Goal: Task Accomplishment & Management: Use online tool/utility

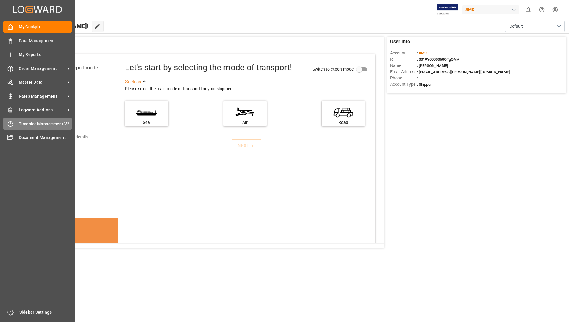
click at [39, 123] on span "Timeslot Management V2" at bounding box center [45, 124] width 53 height 6
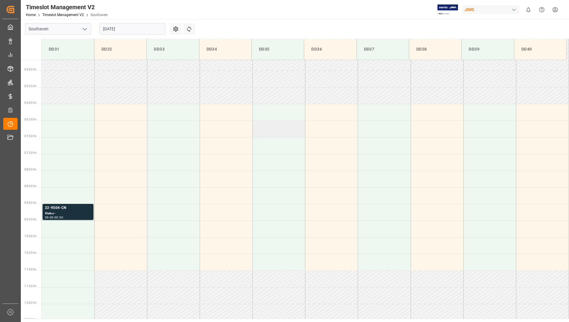
scroll to position [163, 0]
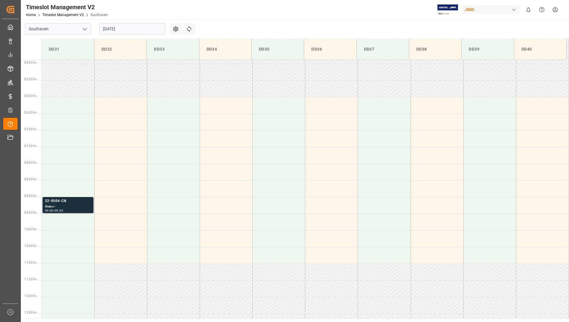
click at [77, 201] on div "22-9504-CN" at bounding box center [68, 201] width 46 height 6
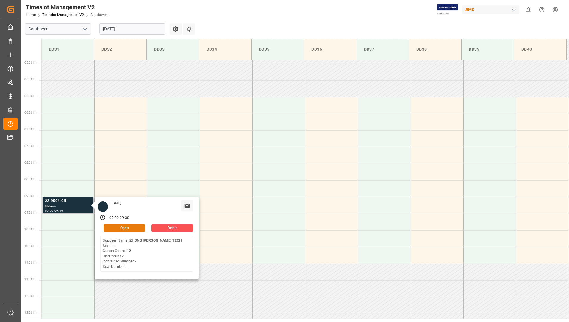
click at [119, 226] on button "Open" at bounding box center [125, 227] width 42 height 7
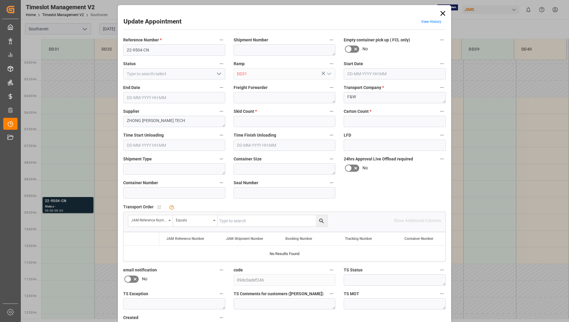
type input "1"
type input "12"
type input "[DATE] 09:00"
type input "[DATE] 09:30"
type input "[DATE] 20:18"
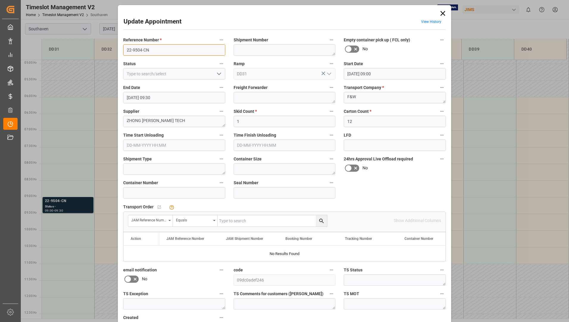
drag, startPoint x: 125, startPoint y: 48, endPoint x: 151, endPoint y: 51, distance: 26.1
click at [151, 51] on input "22-9504-CN" at bounding box center [174, 49] width 102 height 11
click at [443, 12] on icon at bounding box center [443, 13] width 8 height 8
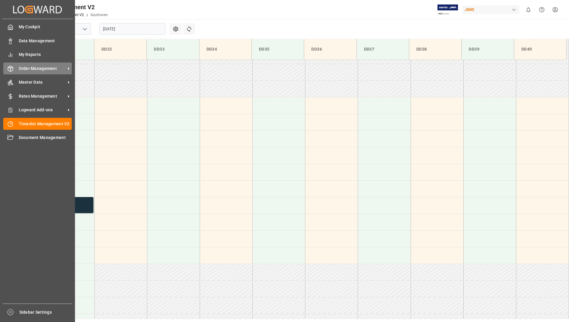
click at [33, 70] on span "Order Management" at bounding box center [42, 68] width 47 height 6
click at [24, 66] on span "Order Management" at bounding box center [42, 68] width 47 height 6
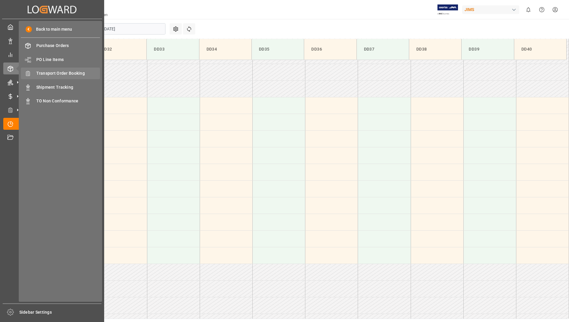
click at [54, 73] on span "Transport Order Booking" at bounding box center [68, 73] width 64 height 6
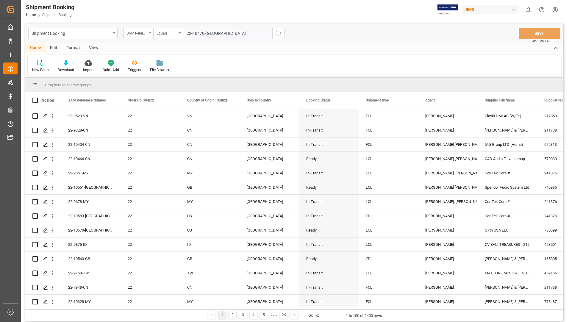
type input "22-10470-[GEOGRAPHIC_DATA]"
click at [276, 33] on icon "search button" at bounding box center [278, 33] width 7 height 7
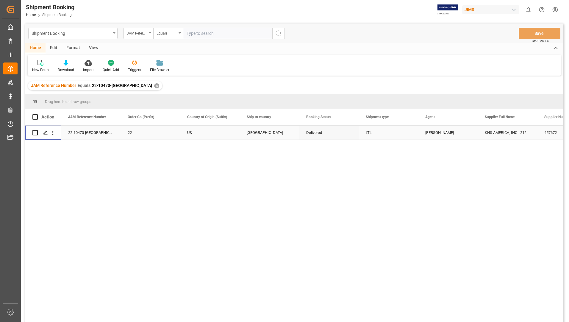
click at [35, 133] on input "Press Space to toggle row selection (unchecked)" at bounding box center [34, 132] width 5 height 5
checkbox input "true"
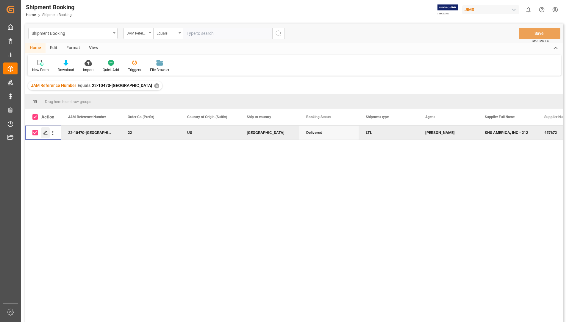
click at [45, 131] on icon "Press SPACE to deselect this row." at bounding box center [45, 132] width 5 height 5
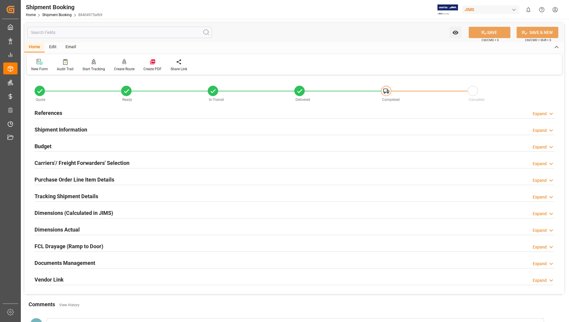
click at [61, 258] on div "Documents Management" at bounding box center [65, 262] width 61 height 11
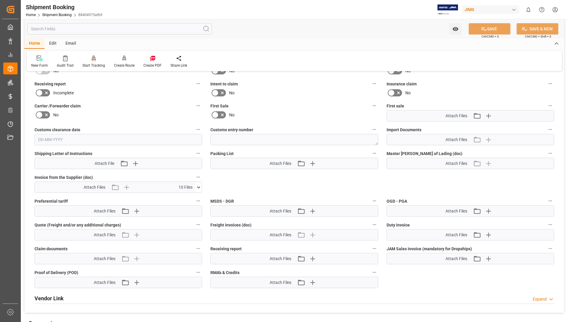
scroll to position [238, 0]
click at [198, 185] on icon at bounding box center [198, 187] width 6 height 6
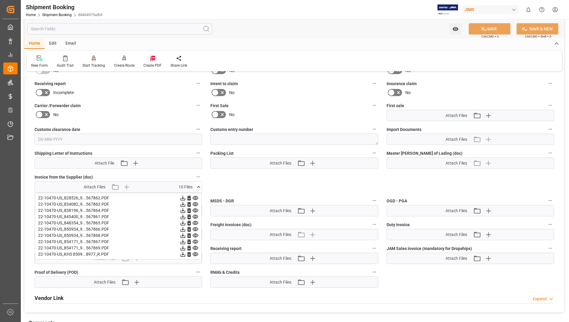
click at [186, 198] on icon at bounding box center [183, 198] width 6 height 6
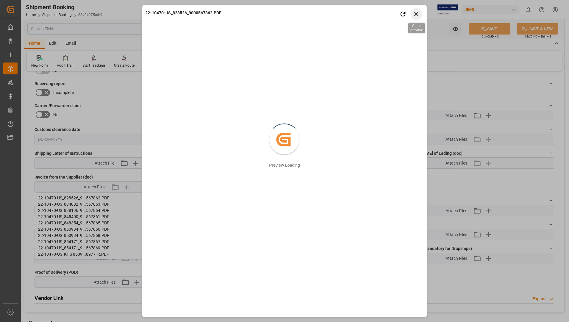
click at [416, 15] on icon "button" at bounding box center [416, 13] width 7 height 7
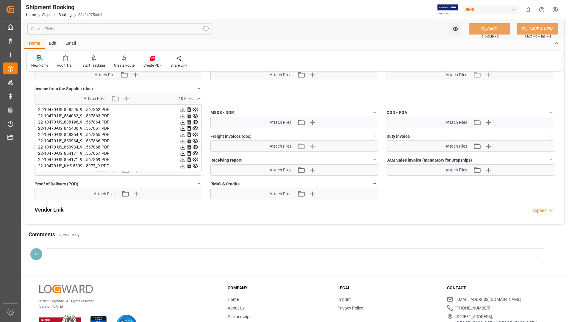
scroll to position [327, 0]
click at [186, 115] on icon at bounding box center [183, 115] width 6 height 6
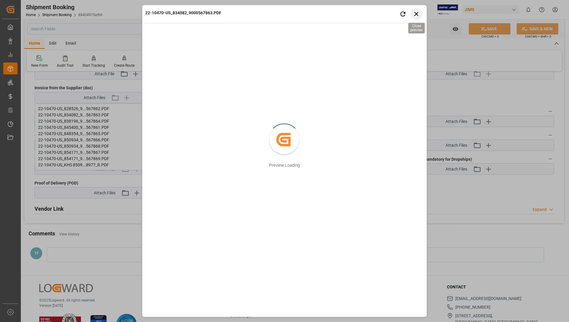
click at [415, 14] on icon "button" at bounding box center [416, 13] width 7 height 7
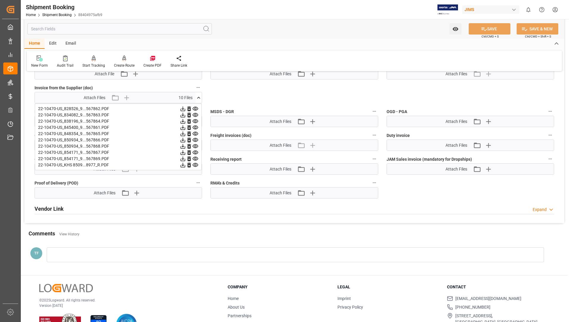
click at [185, 119] on icon at bounding box center [183, 121] width 5 height 5
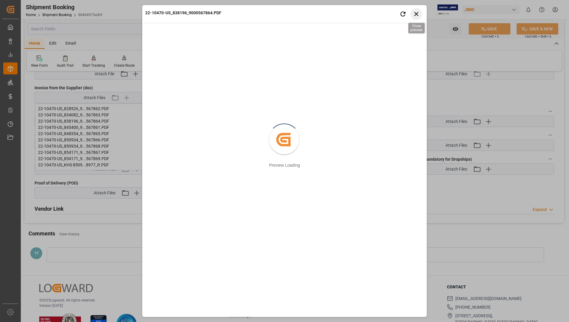
click at [420, 12] on icon "button" at bounding box center [416, 13] width 7 height 7
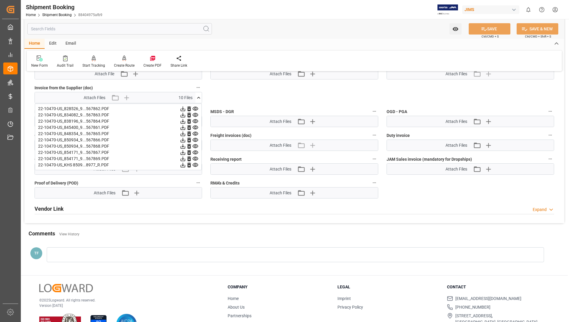
click at [186, 128] on icon at bounding box center [183, 127] width 6 height 6
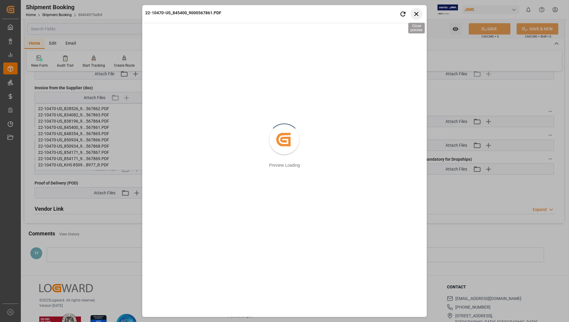
click at [417, 12] on icon "button" at bounding box center [416, 13] width 7 height 7
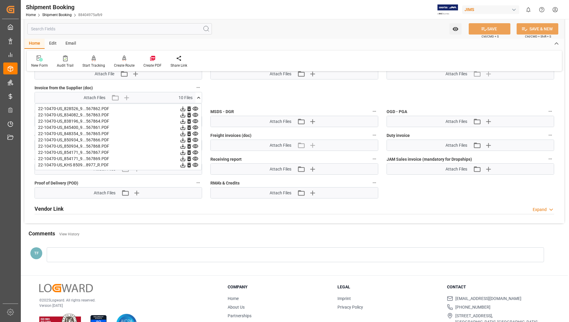
click at [185, 129] on icon at bounding box center [183, 127] width 5 height 5
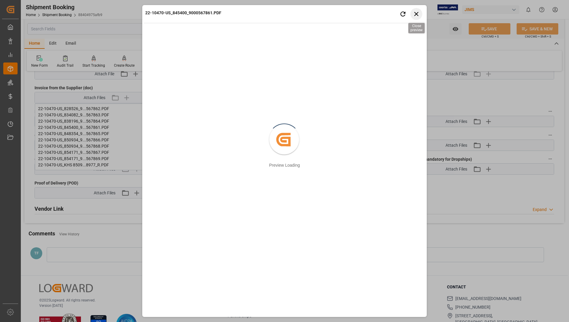
click at [417, 14] on icon "button" at bounding box center [416, 13] width 7 height 7
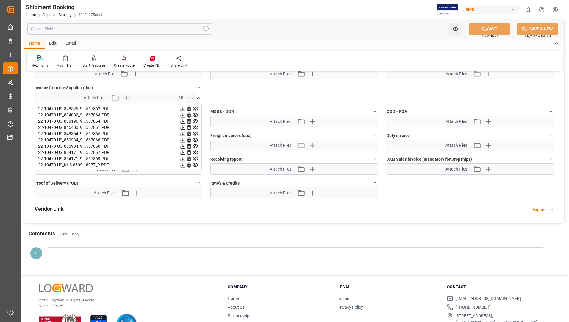
click at [185, 133] on icon at bounding box center [183, 134] width 5 height 5
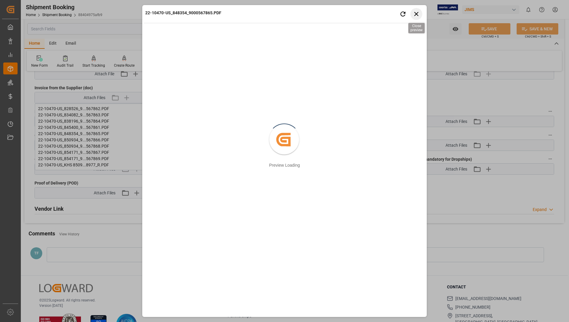
click at [414, 13] on icon "button" at bounding box center [416, 13] width 7 height 7
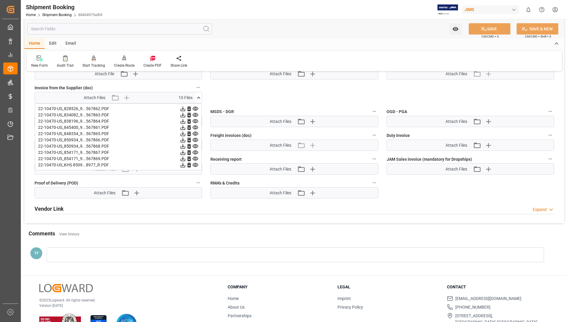
click at [185, 138] on icon at bounding box center [183, 140] width 5 height 5
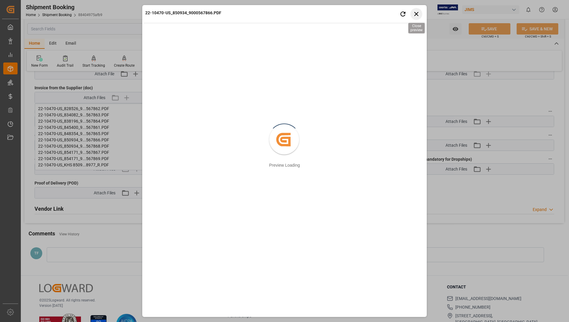
click at [415, 15] on icon "button" at bounding box center [416, 13] width 7 height 7
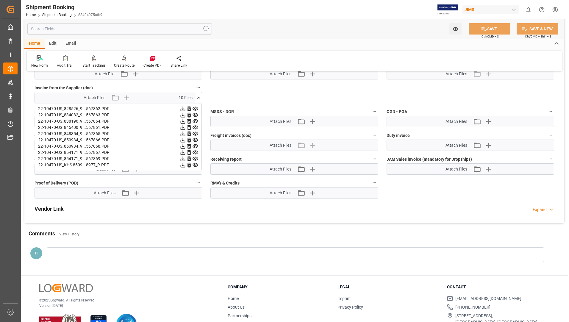
click at [186, 147] on icon at bounding box center [183, 146] width 6 height 6
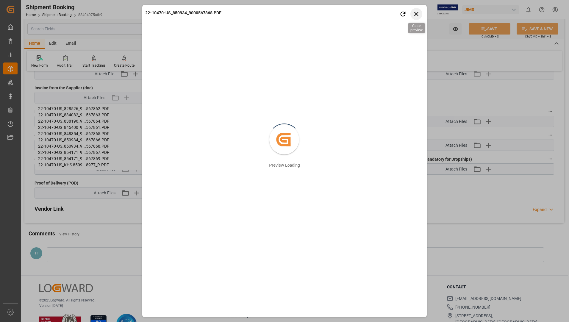
click at [414, 12] on icon "button" at bounding box center [416, 13] width 7 height 7
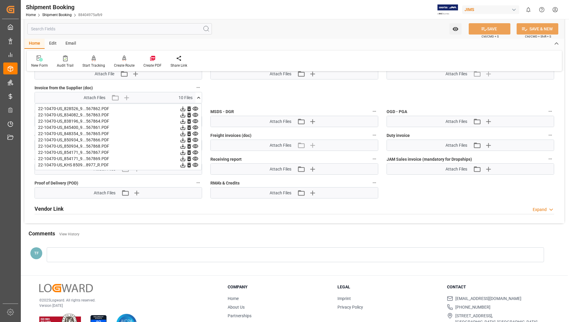
click at [186, 150] on icon at bounding box center [183, 152] width 6 height 6
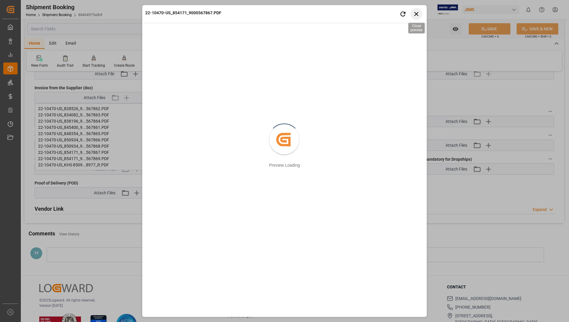
click at [414, 16] on icon "button" at bounding box center [416, 13] width 7 height 7
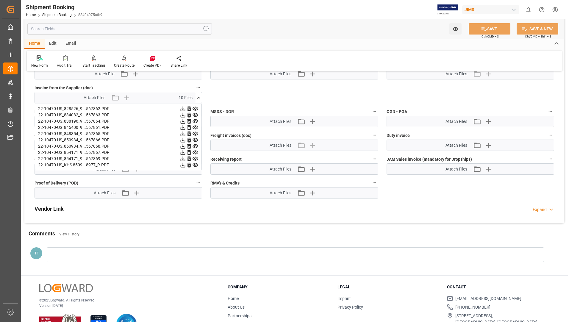
click at [186, 159] on icon at bounding box center [183, 159] width 6 height 6
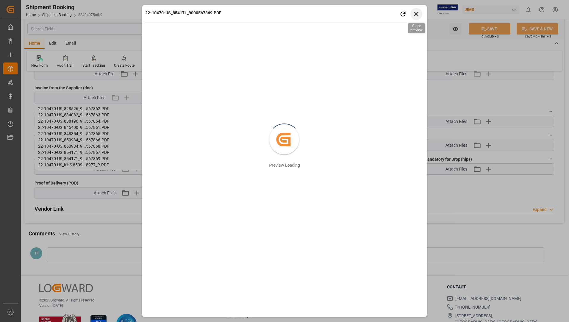
click at [415, 15] on icon "button" at bounding box center [416, 14] width 4 height 4
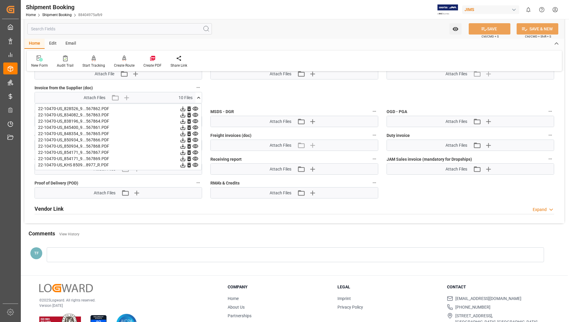
click at [185, 159] on icon at bounding box center [183, 159] width 5 height 5
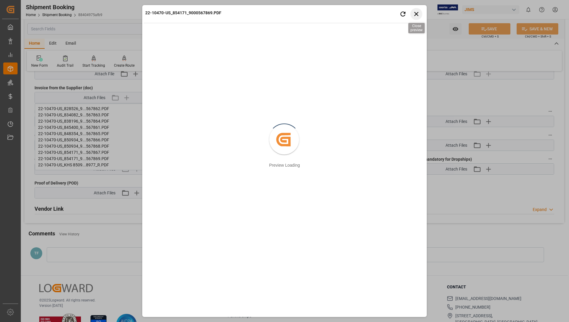
click at [415, 13] on icon "button" at bounding box center [416, 14] width 4 height 4
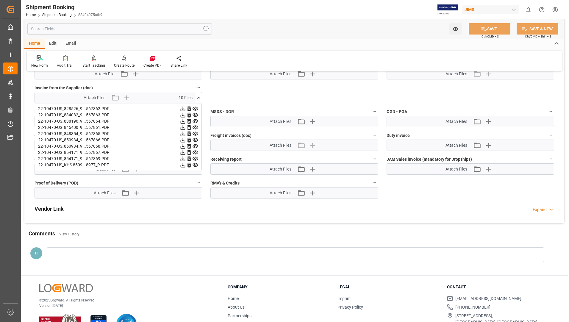
click at [186, 163] on icon at bounding box center [183, 165] width 6 height 6
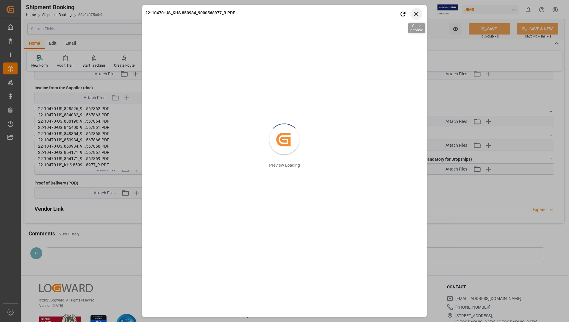
click at [416, 13] on icon "button" at bounding box center [416, 13] width 7 height 7
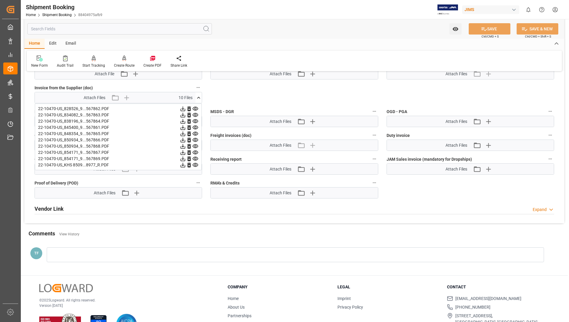
click at [186, 165] on icon at bounding box center [183, 165] width 6 height 6
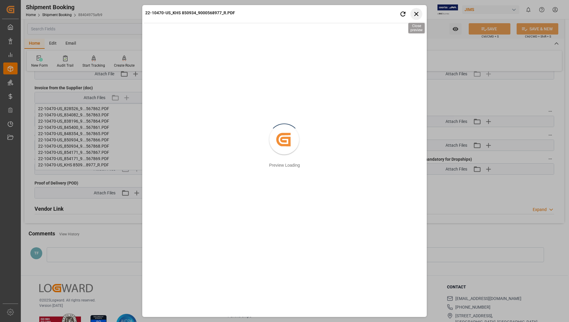
click at [416, 16] on icon "button" at bounding box center [416, 13] width 7 height 7
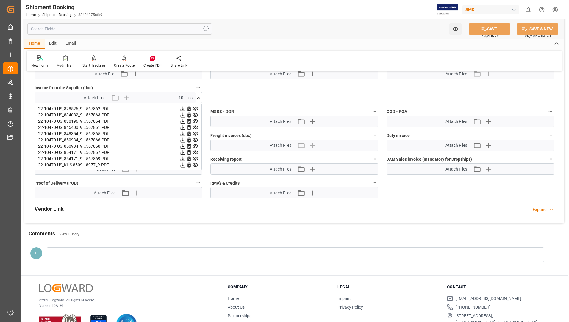
click at [185, 164] on icon at bounding box center [183, 165] width 5 height 5
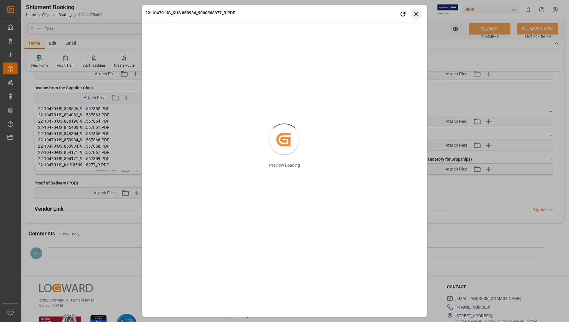
click at [417, 15] on icon "button" at bounding box center [416, 13] width 7 height 7
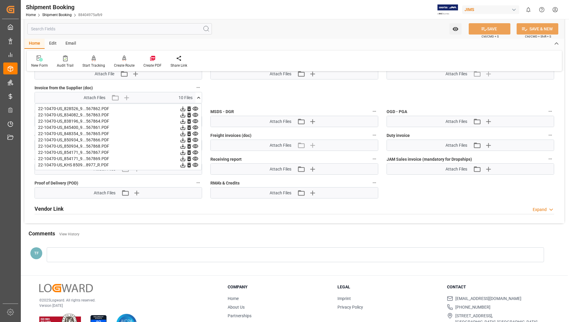
scroll to position [348, 0]
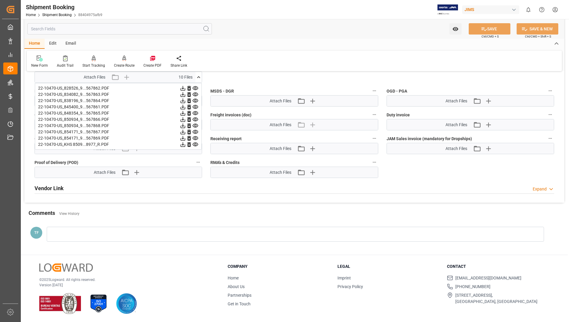
click at [224, 221] on div "TF" at bounding box center [294, 235] width 540 height 31
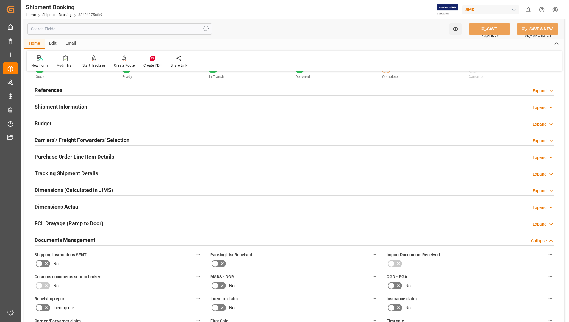
scroll to position [21, 0]
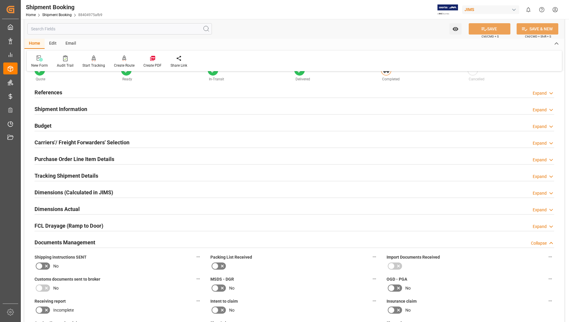
click at [73, 161] on h2 "Purchase Order Line Item Details" at bounding box center [75, 159] width 80 height 8
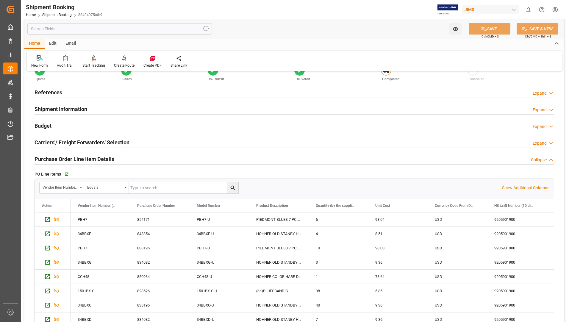
scroll to position [169, 0]
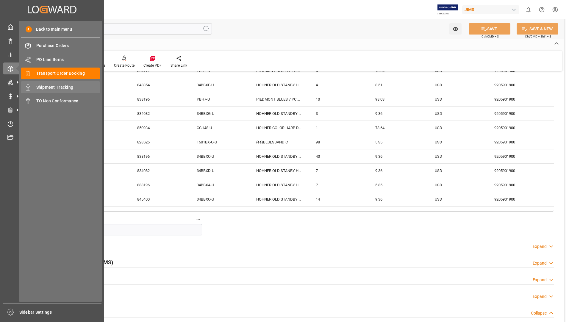
click at [46, 89] on span "Shipment Tracking" at bounding box center [68, 87] width 64 height 6
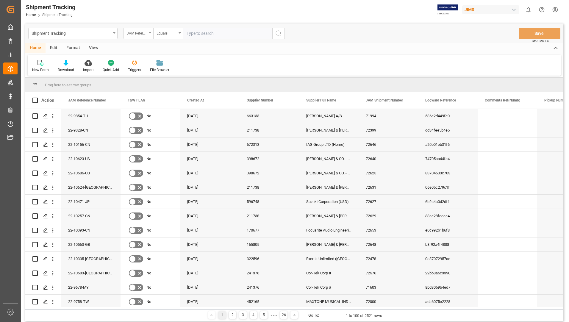
click at [146, 33] on div "JAM Reference Number" at bounding box center [137, 32] width 20 height 7
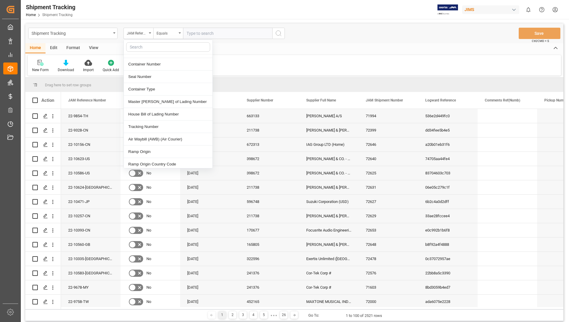
scroll to position [238, 0]
click at [149, 114] on div "Tracking Number" at bounding box center [168, 116] width 89 height 12
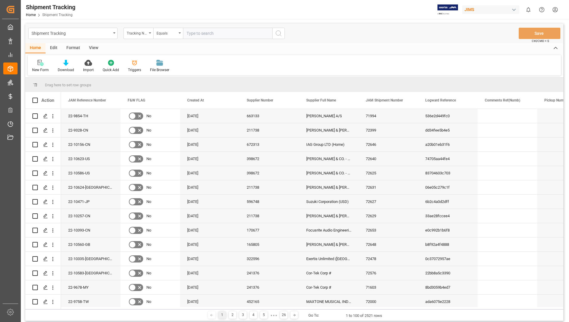
click at [211, 32] on input "text" at bounding box center [227, 33] width 89 height 11
type input "391824107444"
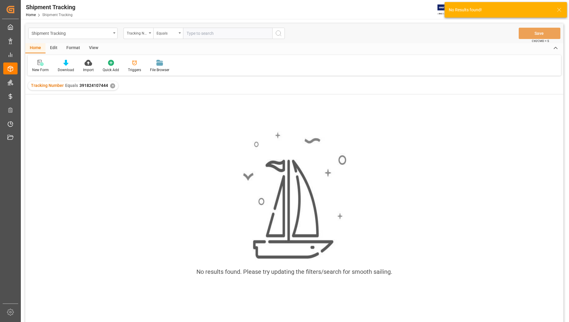
click at [112, 86] on div "✕" at bounding box center [112, 85] width 5 height 5
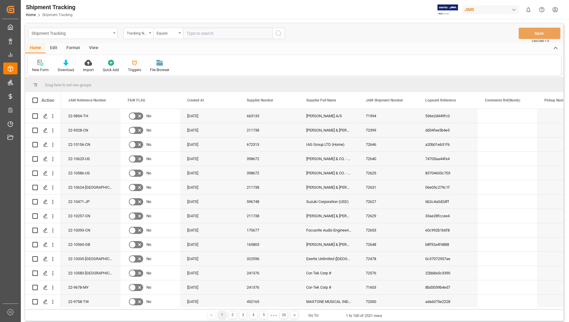
click at [83, 29] on div "Shipment Tracking" at bounding box center [71, 32] width 79 height 7
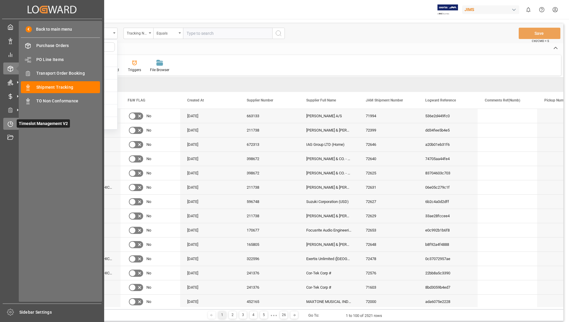
click at [27, 123] on span "Timeslot Management V2" at bounding box center [43, 123] width 53 height 8
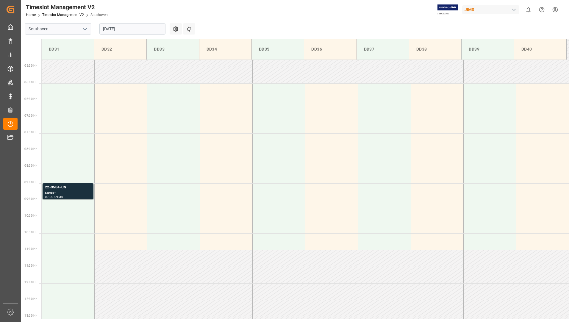
scroll to position [196, 0]
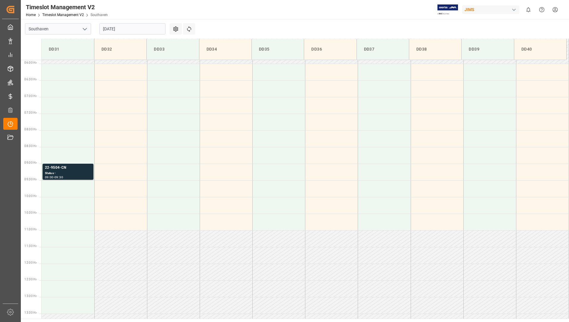
click at [132, 27] on input "[DATE]" at bounding box center [132, 28] width 66 height 11
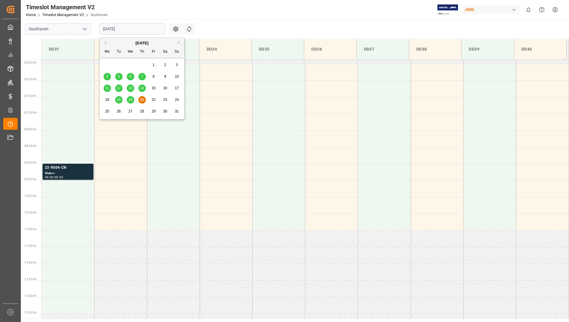
click at [106, 44] on div "[DATE]" at bounding box center [142, 43] width 85 height 6
click at [106, 43] on button "Previous Month" at bounding box center [105, 43] width 4 height 4
click at [129, 87] on span "16" at bounding box center [130, 88] width 4 height 4
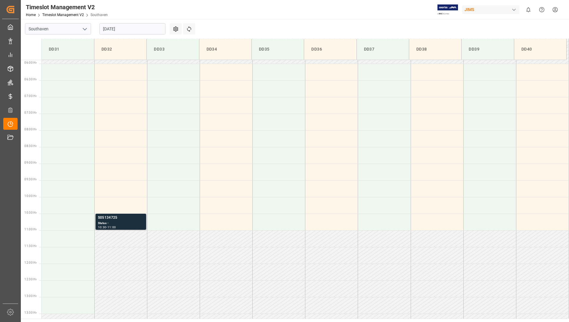
click at [127, 225] on div "Status -" at bounding box center [121, 223] width 46 height 5
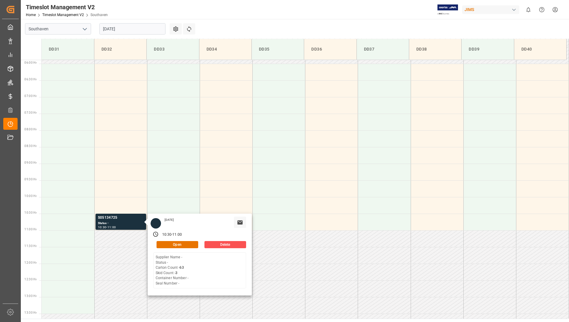
click at [137, 31] on input "[DATE]" at bounding box center [132, 28] width 66 height 11
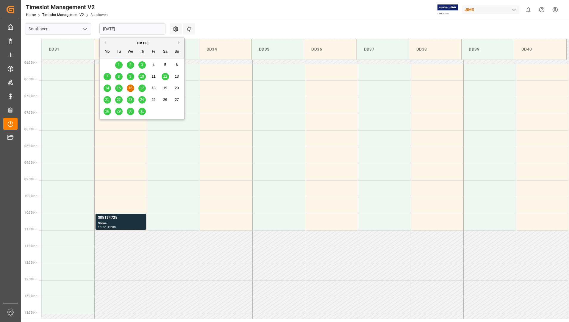
click at [118, 87] on span "15" at bounding box center [119, 88] width 4 height 4
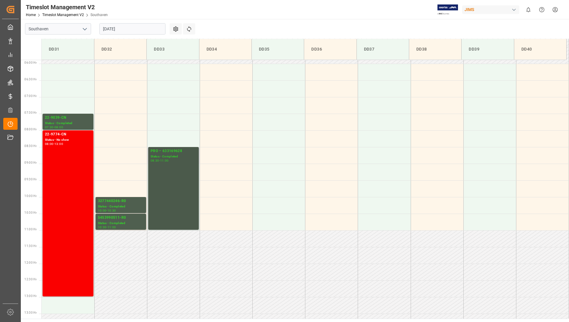
click at [172, 169] on div "PRO – 633169628 Status - Completed 08:30 - 11:00" at bounding box center [174, 188] width 46 height 80
click at [112, 203] on div "3277440246-R0" at bounding box center [121, 201] width 46 height 6
click at [109, 218] on div "5453990511-R0" at bounding box center [121, 218] width 46 height 6
click at [70, 123] on div "Status - Completed" at bounding box center [68, 123] width 46 height 5
click at [73, 147] on div "22-9774-CN Status - No show 08:00 - 13:00" at bounding box center [68, 214] width 46 height 164
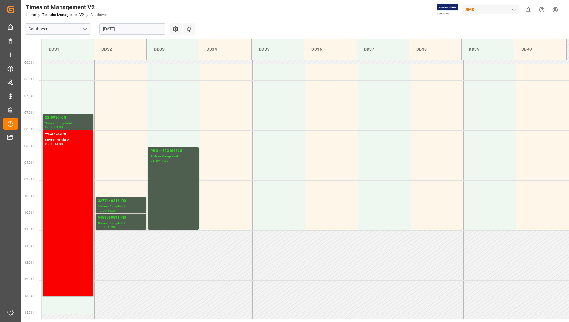
click at [75, 124] on div "Status - Completed" at bounding box center [68, 123] width 46 height 5
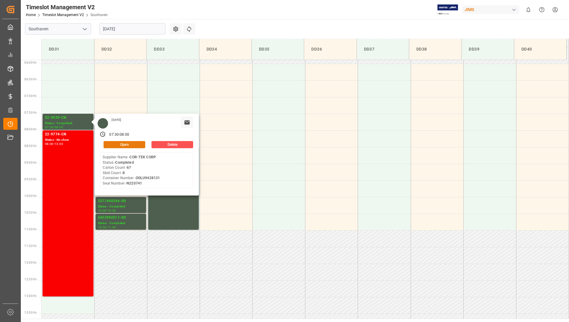
click at [109, 144] on button "Open" at bounding box center [125, 144] width 42 height 7
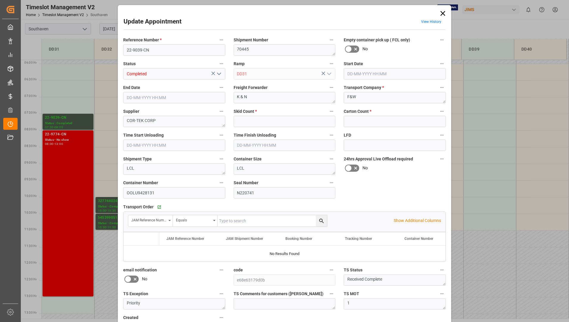
type input "8"
type input "67"
type input "[DATE] 07:30"
type input "[DATE] 08:00"
type input "[DATE] 13:45"
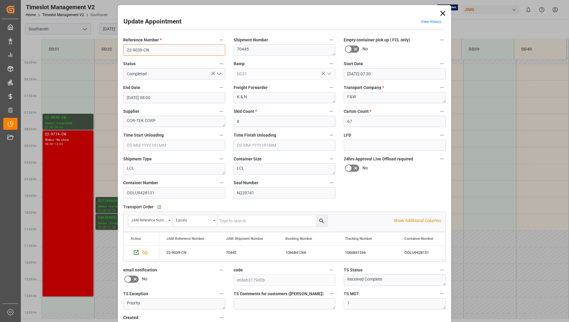
drag, startPoint x: 124, startPoint y: 50, endPoint x: 149, endPoint y: 51, distance: 25.0
click at [149, 51] on input "22-9039-CN" at bounding box center [174, 49] width 102 height 11
